Goal: Book appointment/travel/reservation

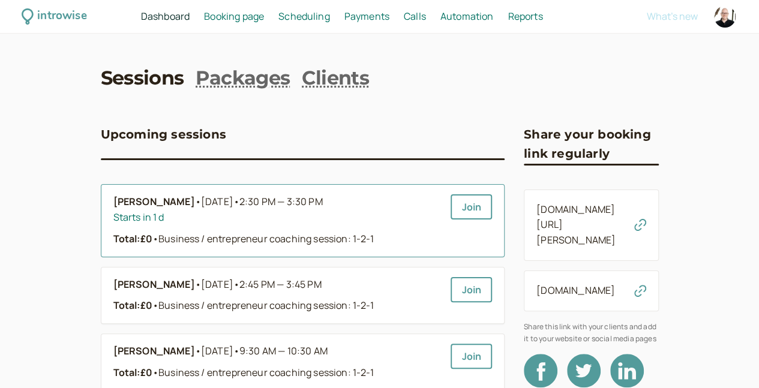
click at [295, 215] on div "Starts in 1 d" at bounding box center [277, 218] width 328 height 16
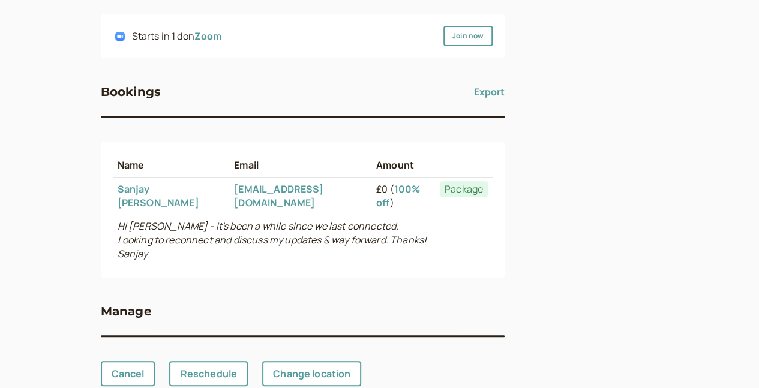
scroll to position [229, 0]
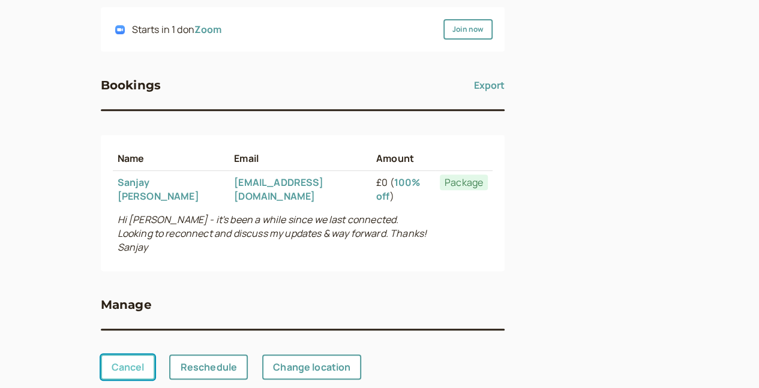
click at [101, 355] on link "Cancel" at bounding box center [128, 367] width 55 height 25
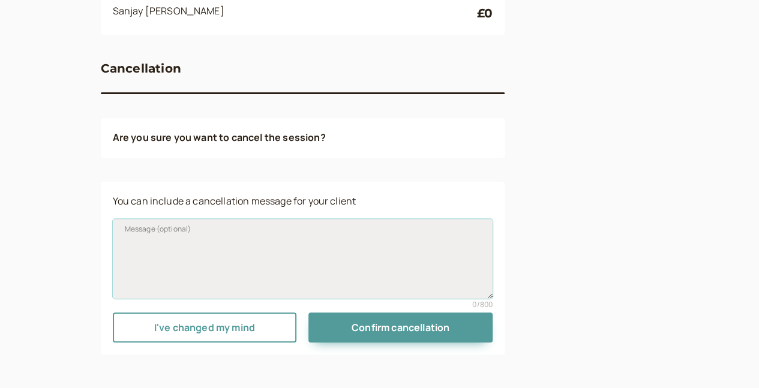
click at [190, 278] on textarea "Message (optional)" at bounding box center [303, 258] width 381 height 79
paste textarea "I've caught [MEDICAL_DATA] and it's affected my ability to talk for long period…"
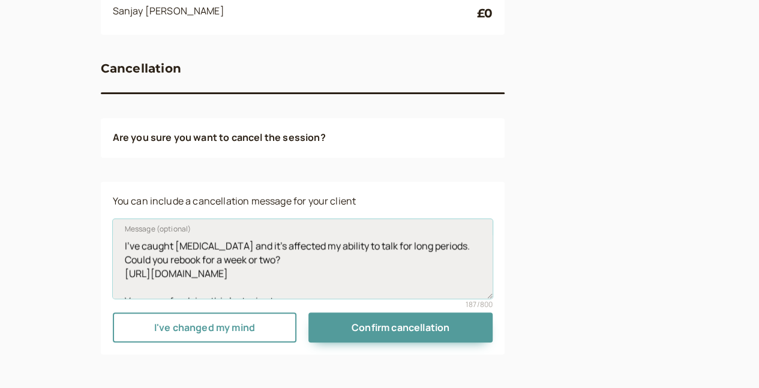
scroll to position [23, 0]
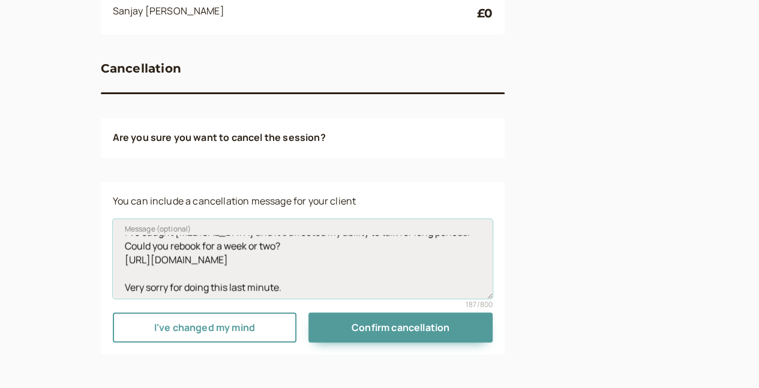
click at [280, 254] on textarea "I've caught [MEDICAL_DATA] and it's affected my ability to talk for long period…" at bounding box center [303, 258] width 381 height 79
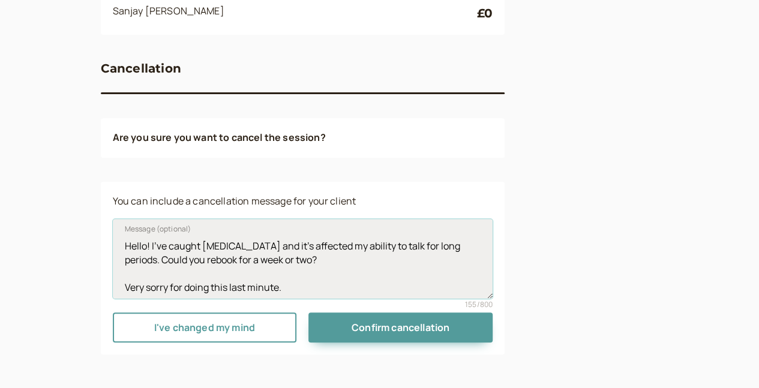
scroll to position [9, 0]
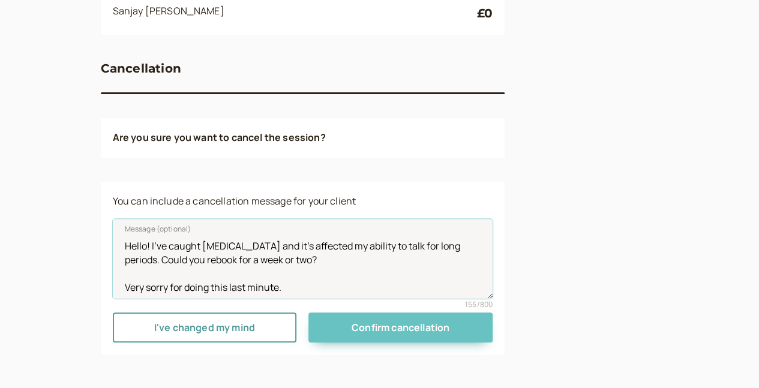
type textarea "Hello! I've caught [MEDICAL_DATA] and it's affected my ability to talk for long…"
click at [363, 334] on button "Confirm cancellation" at bounding box center [401, 328] width 184 height 30
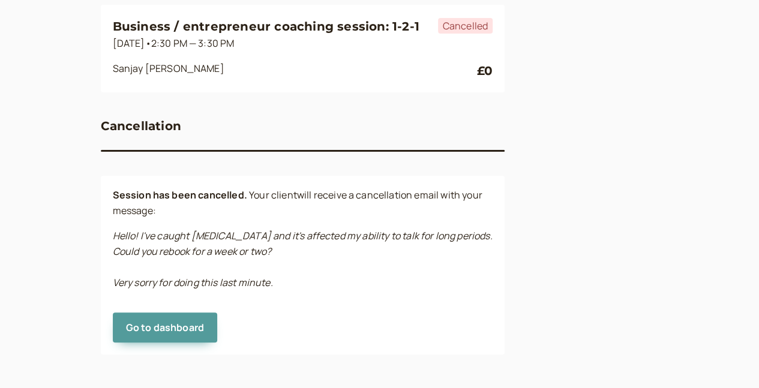
scroll to position [123, 0]
